Goal: Task Accomplishment & Management: Complete application form

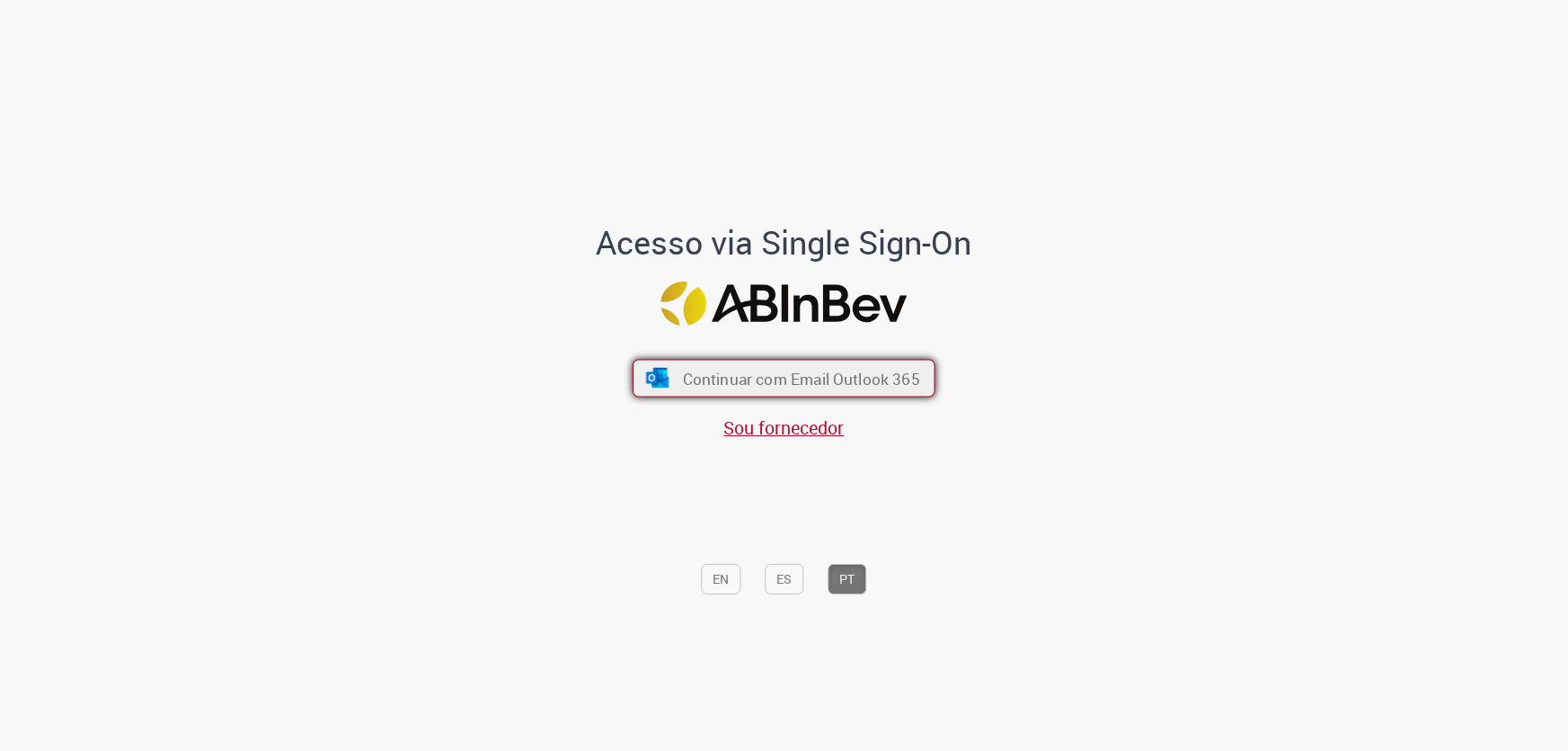
click at [792, 387] on span "Continuar com Email Outlook 365" at bounding box center [802, 378] width 237 height 20
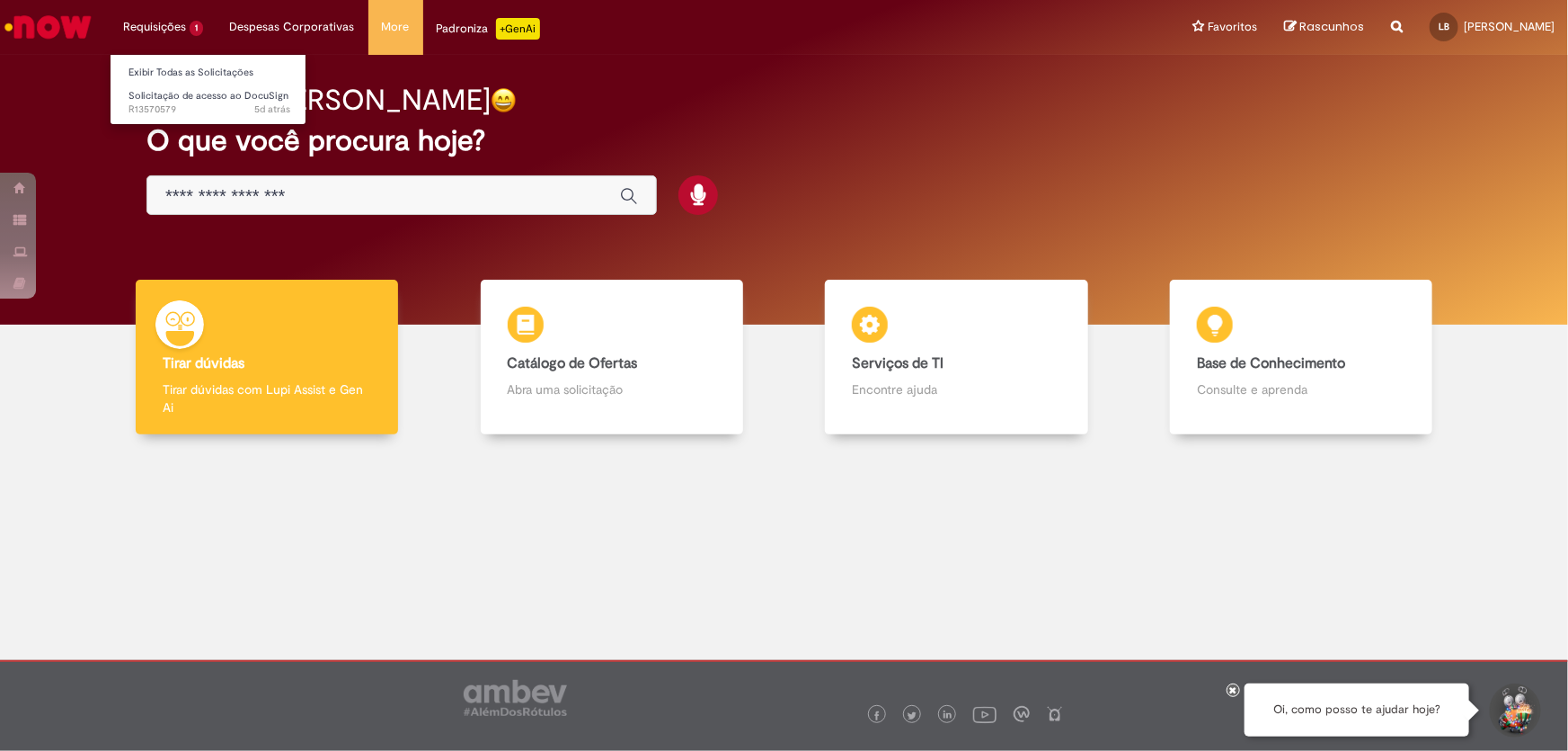
click at [153, 18] on li "Requisições 1 Exibir Todas as Solicitações Solicitação de acesso ao DocuSign 5d…" at bounding box center [163, 27] width 107 height 54
click at [187, 99] on span "Solicitação de acesso ao DocuSign" at bounding box center [208, 96] width 160 height 13
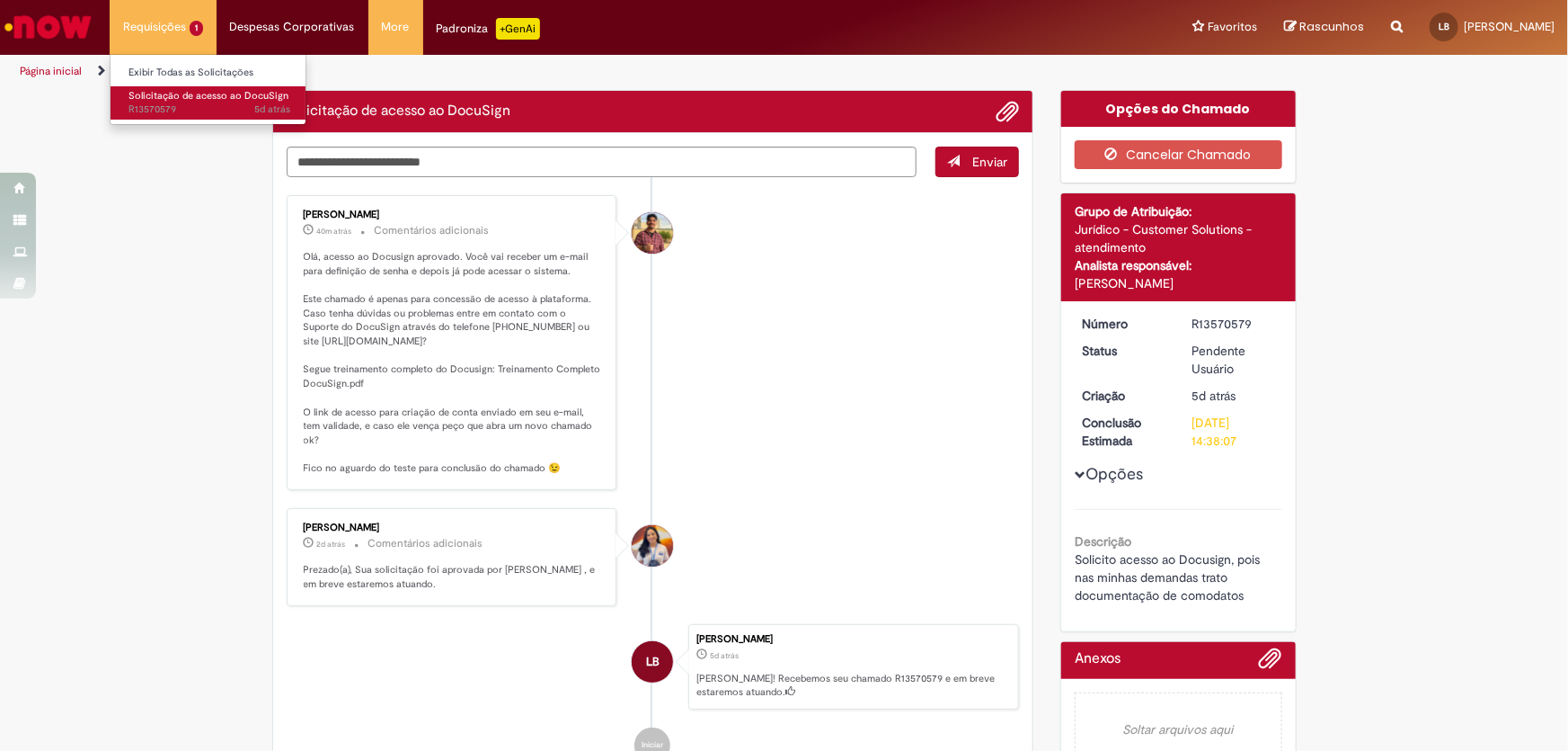
click at [197, 96] on span "Solicitação de acesso ao DocuSign" at bounding box center [208, 96] width 160 height 13
